Goal: Information Seeking & Learning: Learn about a topic

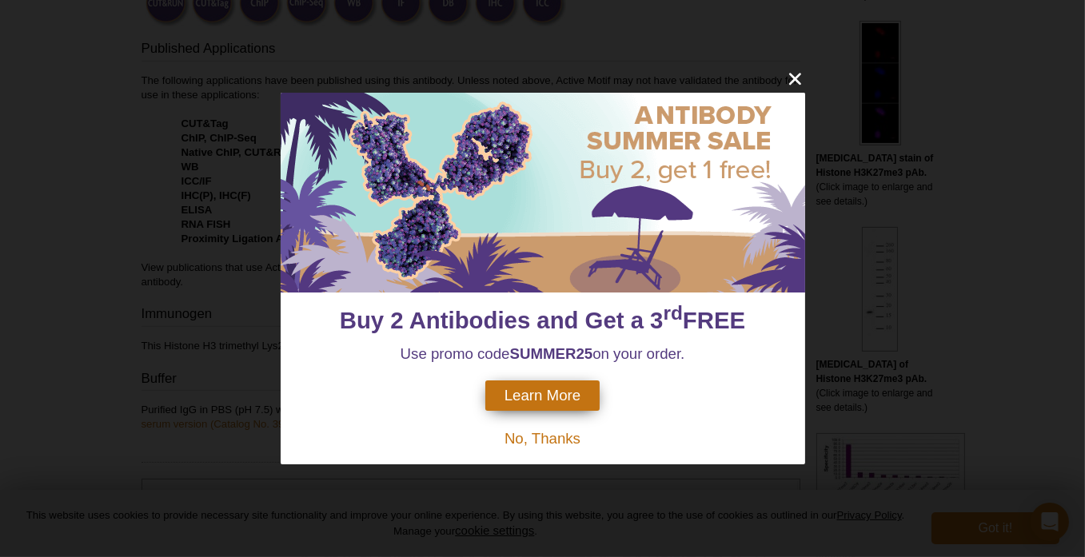
scroll to position [615, 0]
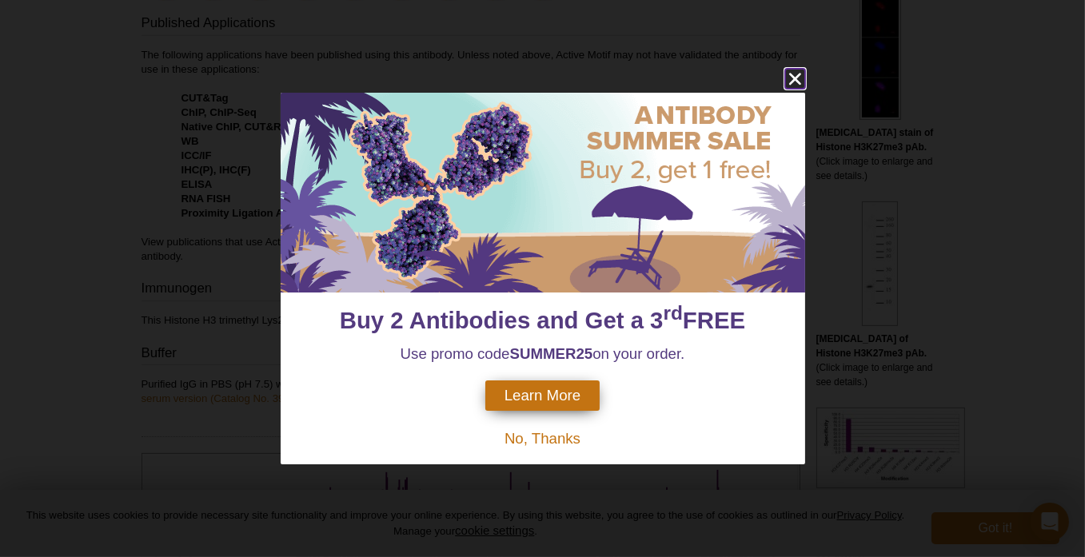
click at [800, 83] on icon "close" at bounding box center [794, 80] width 12 height 12
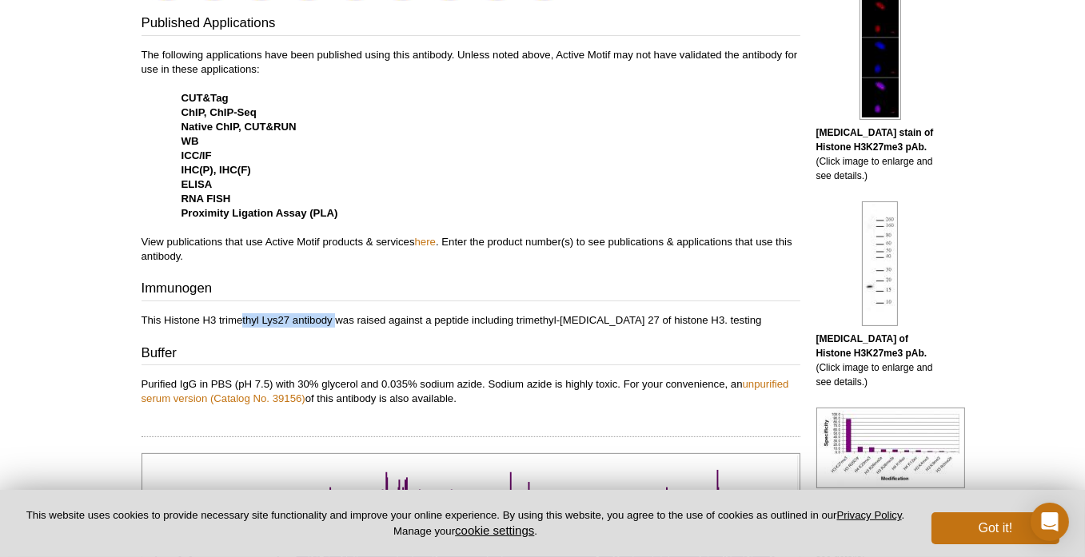
drag, startPoint x: 241, startPoint y: 321, endPoint x: 400, endPoint y: 329, distance: 158.6
click at [345, 318] on p "This Histone H3 trimethyl Lys27 antibody was raised against a peptide including…" at bounding box center [471, 320] width 659 height 14
click at [407, 330] on div "Published Applications The following applications have been published using thi…" at bounding box center [471, 210] width 659 height 393
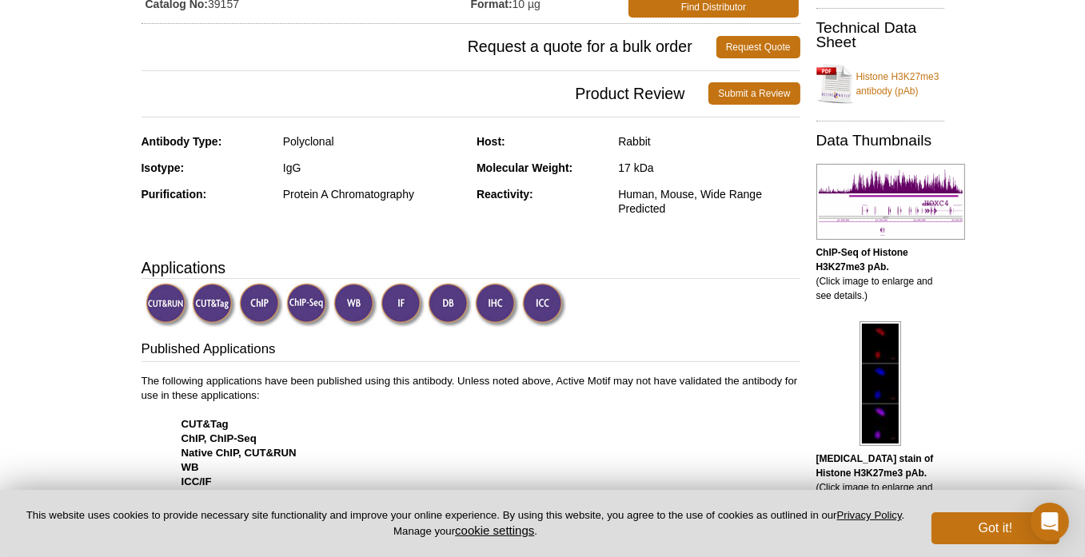
scroll to position [55, 0]
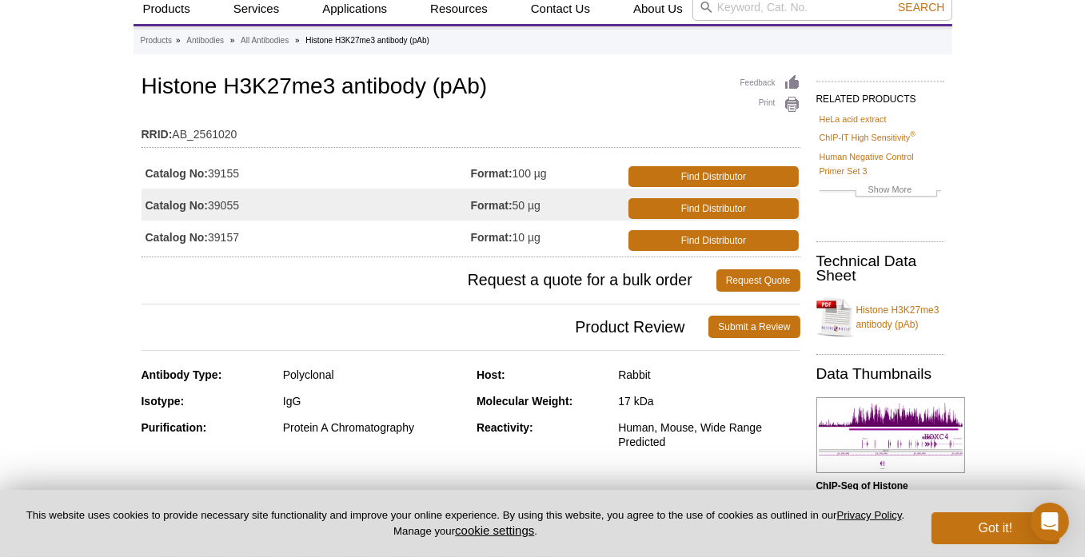
click at [245, 83] on h1 "Histone H3K27me3 antibody (pAb)" at bounding box center [471, 87] width 659 height 27
drag, startPoint x: 246, startPoint y: 82, endPoint x: 312, endPoint y: 80, distance: 65.6
click at [309, 81] on h1 "Histone H3K27me3 antibody (pAb)" at bounding box center [471, 87] width 659 height 27
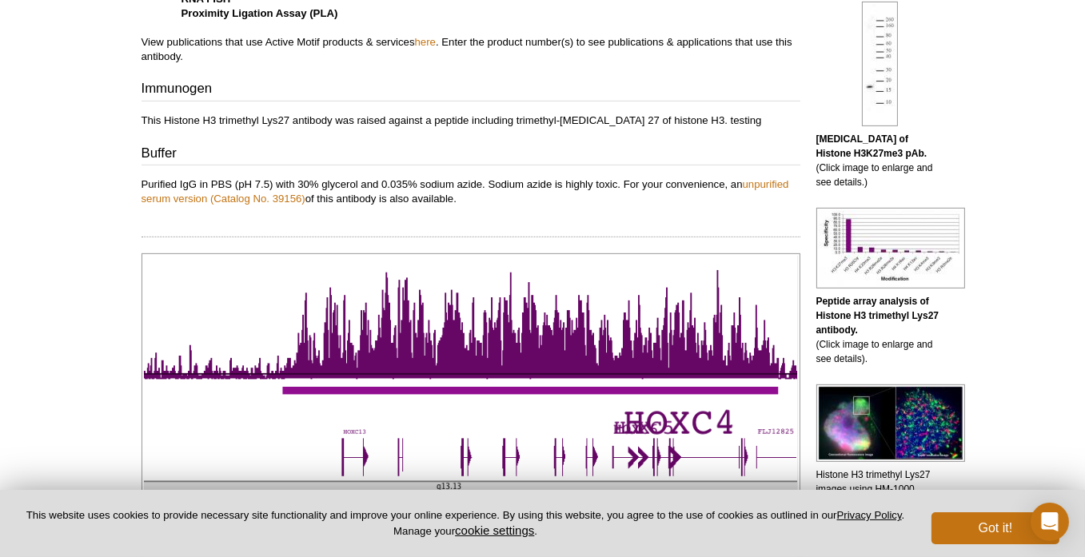
scroll to position [414, 0]
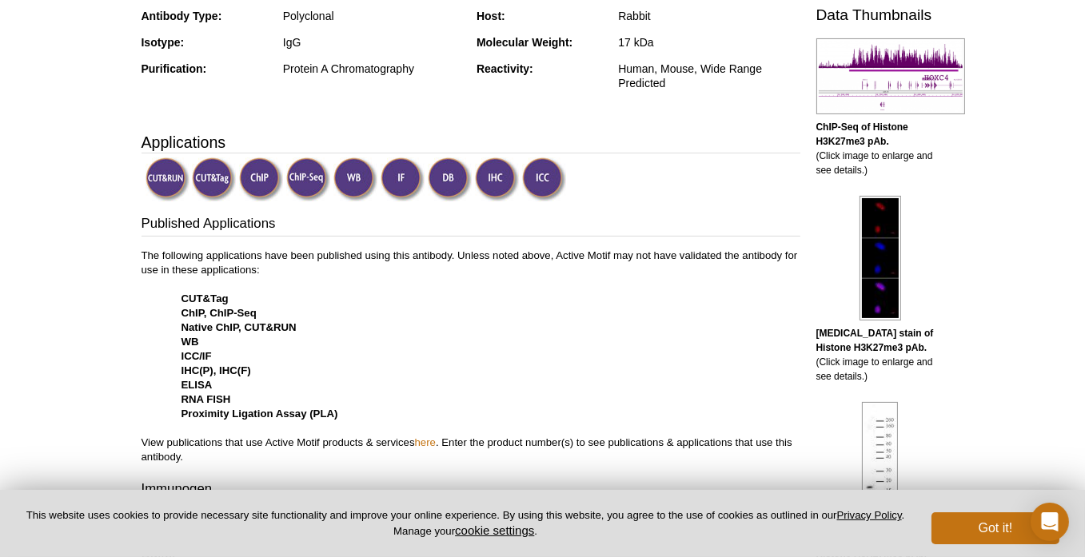
drag, startPoint x: 307, startPoint y: 382, endPoint x: 10, endPoint y: 361, distance: 297.4
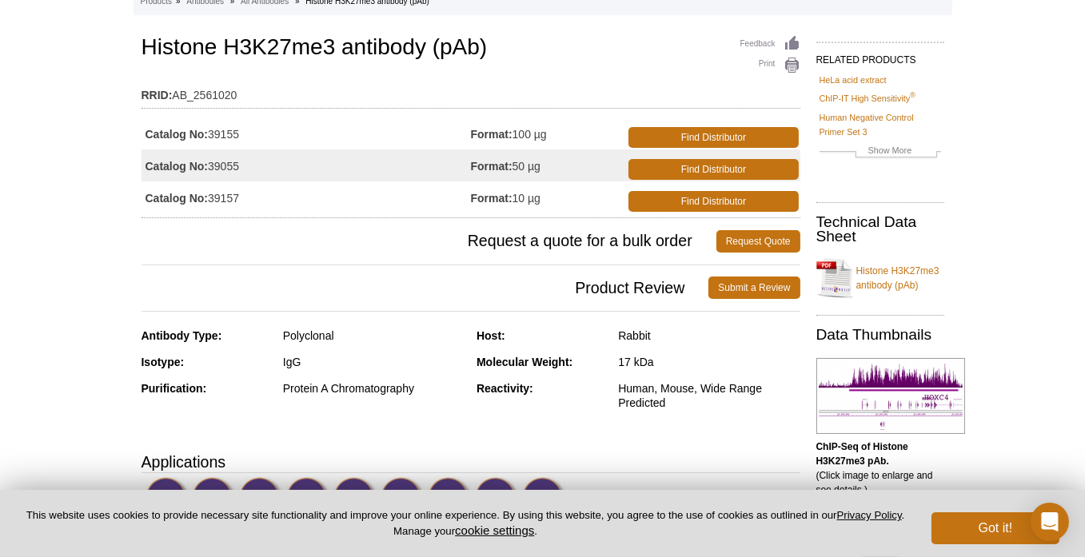
scroll to position [0, 0]
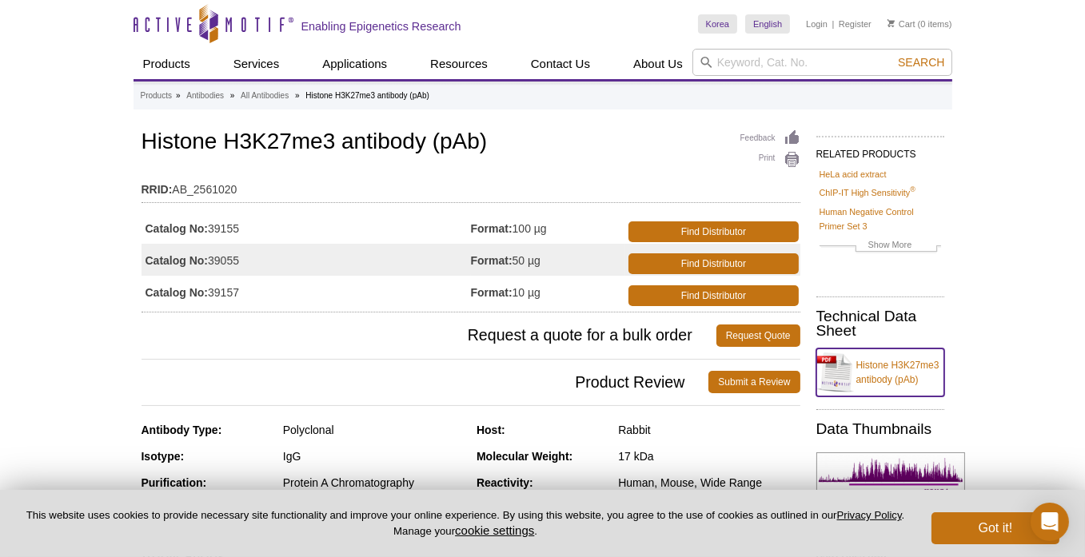
click at [821, 379] on link "Histone H3K27me3 antibody (pAb)" at bounding box center [880, 373] width 128 height 48
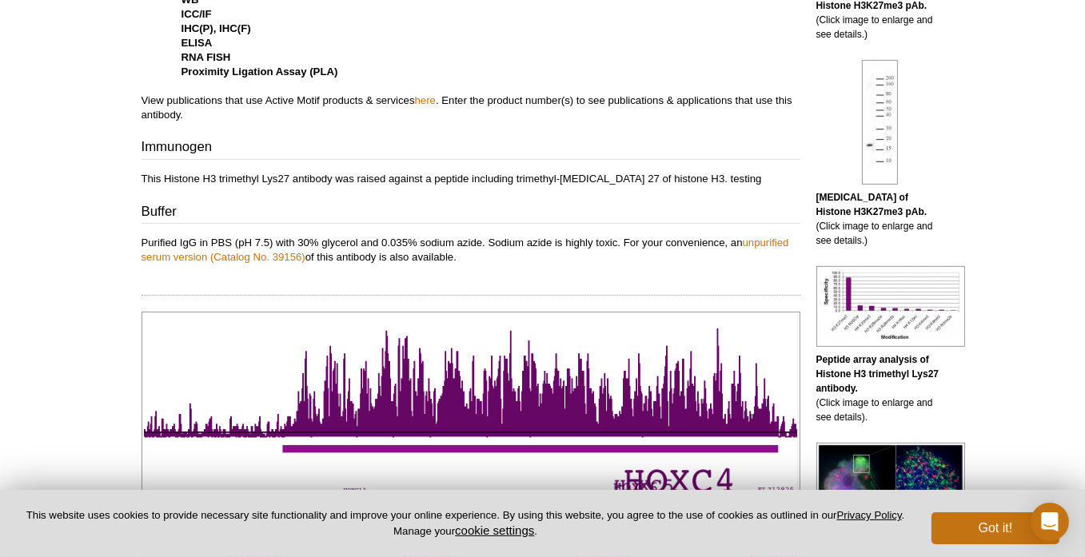
scroll to position [799, 0]
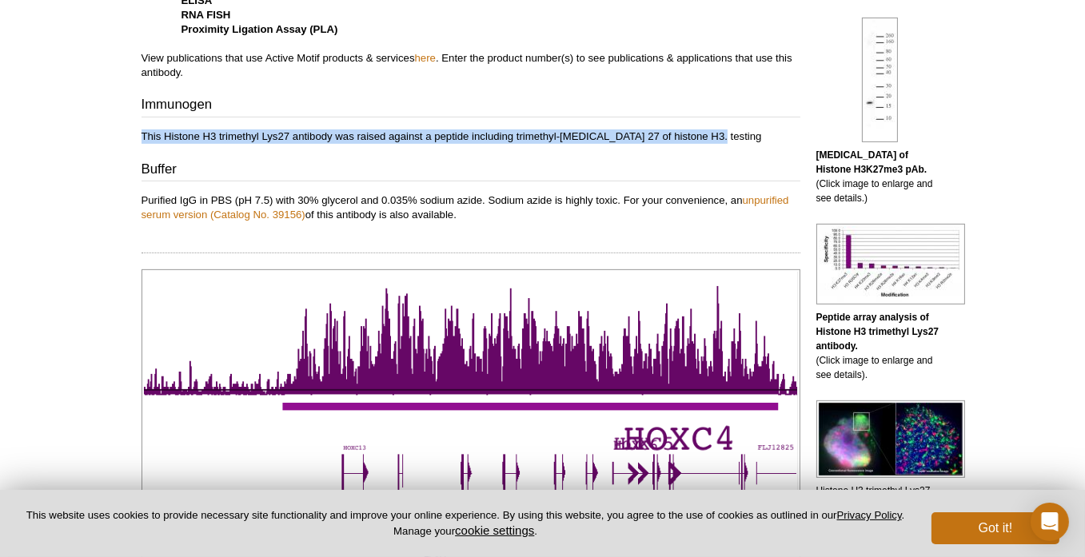
drag, startPoint x: 651, startPoint y: 141, endPoint x: 102, endPoint y: 126, distance: 549.5
copy p "This Histone H3 trimethyl Lys27 antibody was raised against a peptide including…"
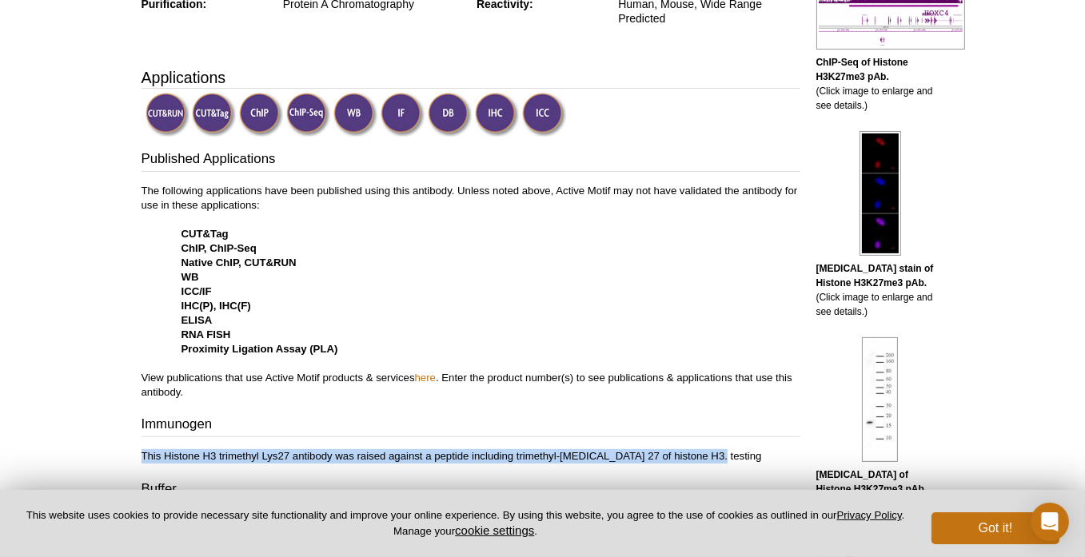
scroll to position [159, 0]
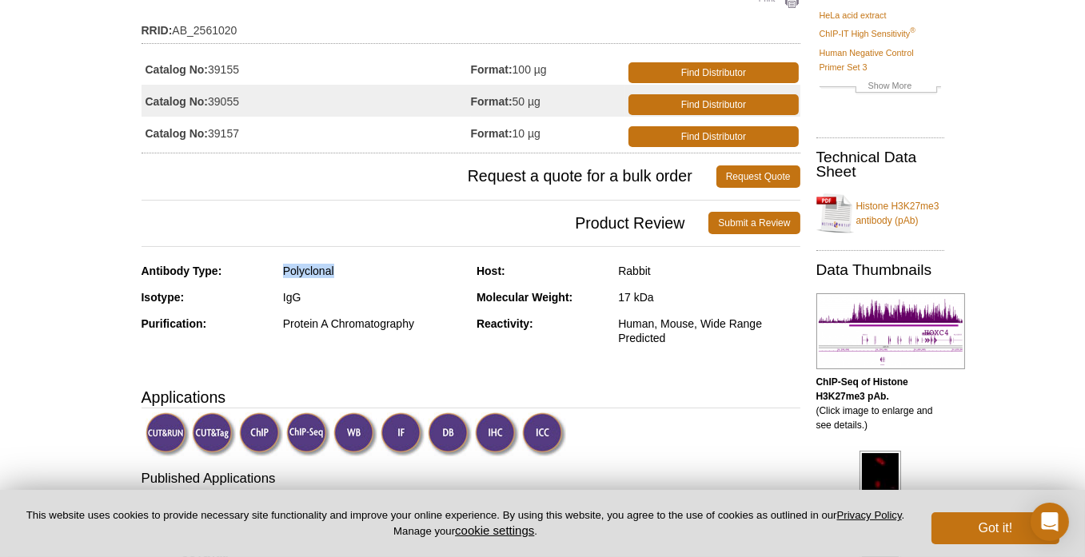
drag, startPoint x: 285, startPoint y: 275, endPoint x: 367, endPoint y: 276, distance: 82.4
click at [367, 276] on div "Polyclonal" at bounding box center [374, 271] width 182 height 14
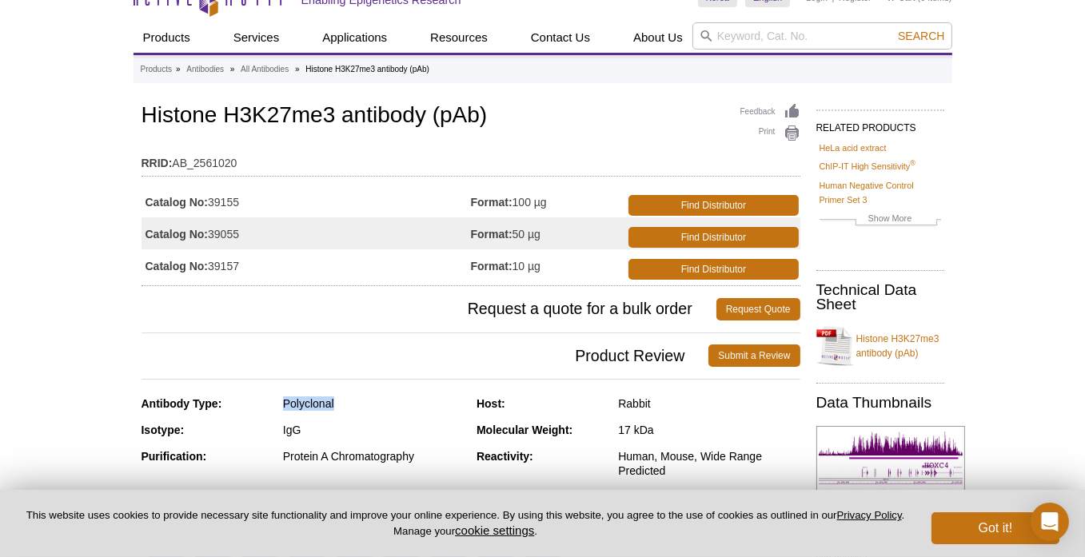
scroll to position [0, 0]
